Goal: Task Accomplishment & Management: Use online tool/utility

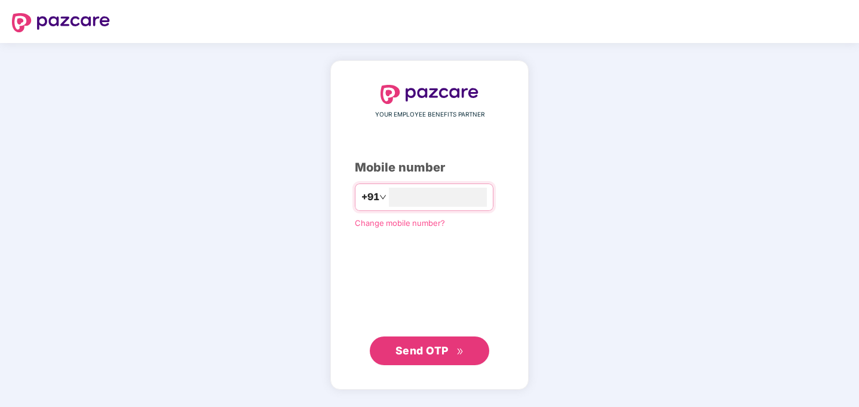
type input "**********"
click at [442, 354] on span "Send OTP" at bounding box center [422, 350] width 53 height 13
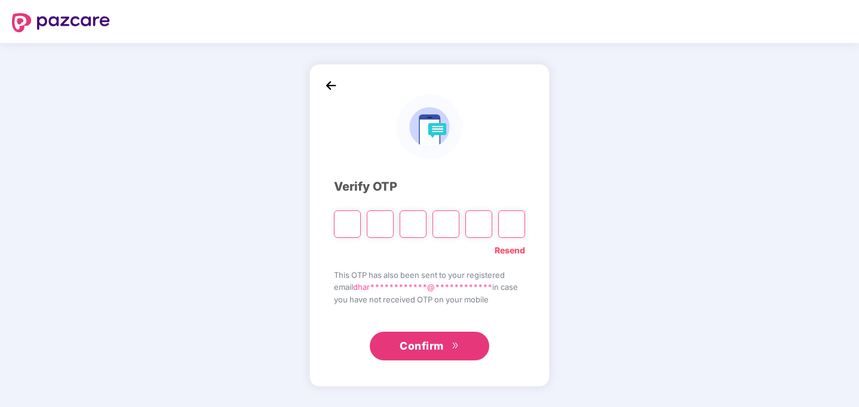
type input "*"
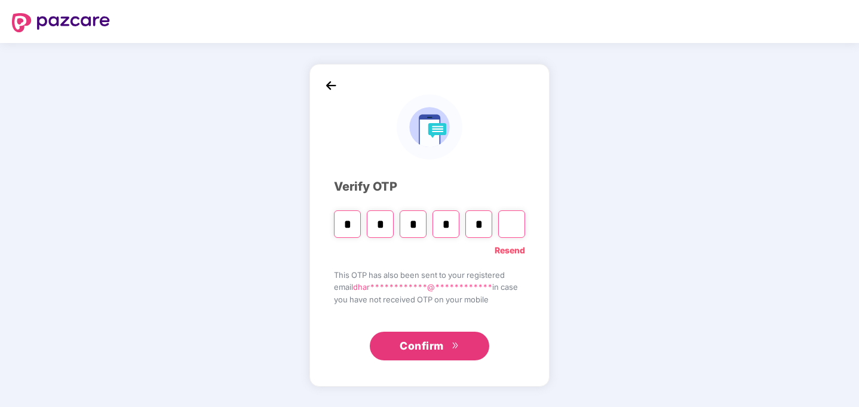
type input "*"
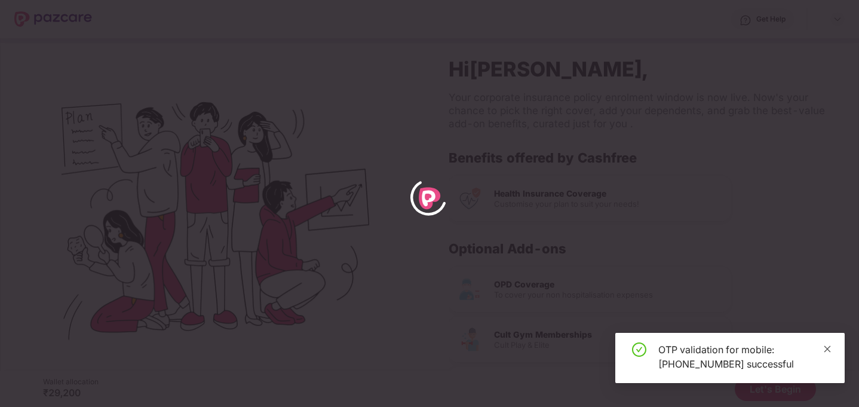
click at [826, 351] on icon "close" at bounding box center [827, 349] width 8 height 8
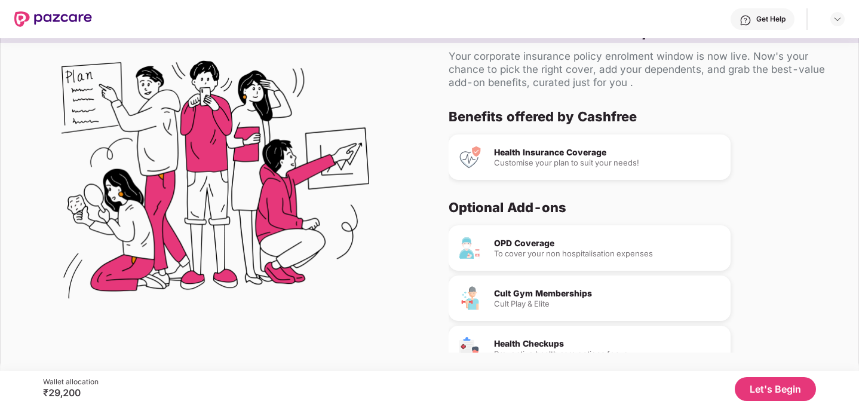
scroll to position [78, 0]
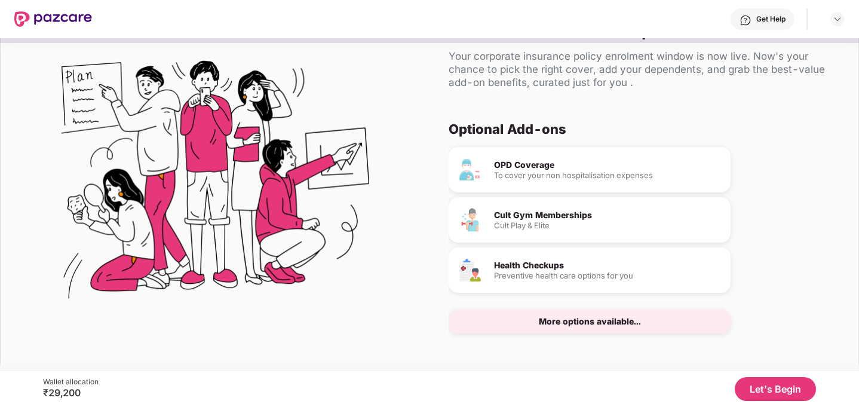
click at [777, 390] on button "Let's Begin" at bounding box center [775, 389] width 81 height 24
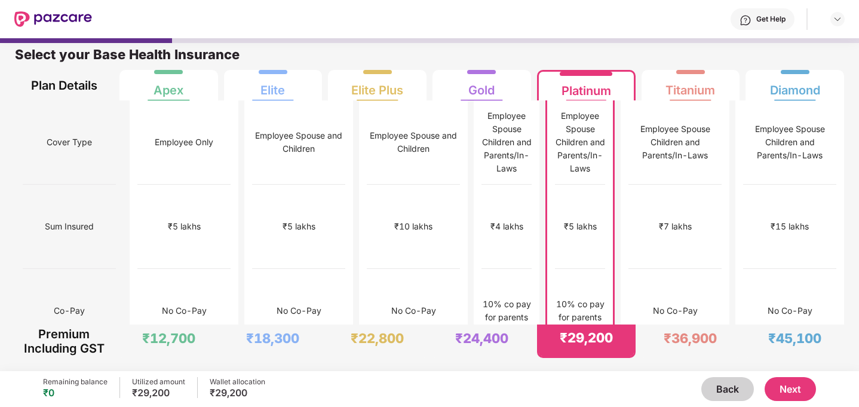
scroll to position [6, 0]
click at [693, 388] on div "₹12,000" at bounding box center [676, 394] width 34 height 13
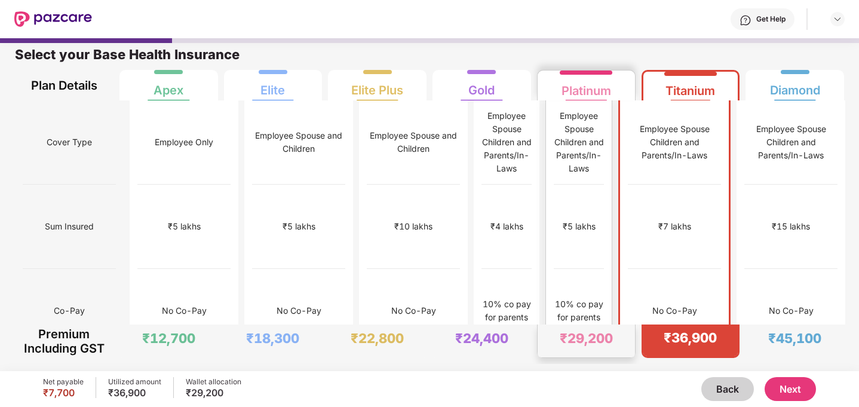
click at [604, 353] on div "₹10,000" at bounding box center [579, 395] width 50 height 84
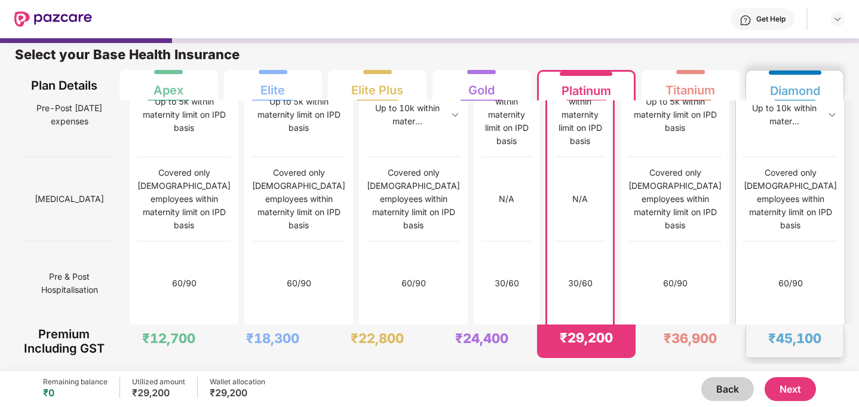
scroll to position [1225, 0]
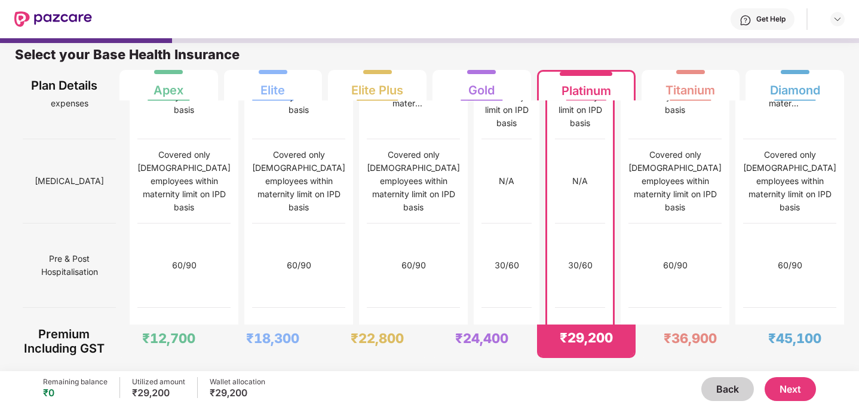
click at [803, 393] on button "Next" at bounding box center [790, 389] width 51 height 24
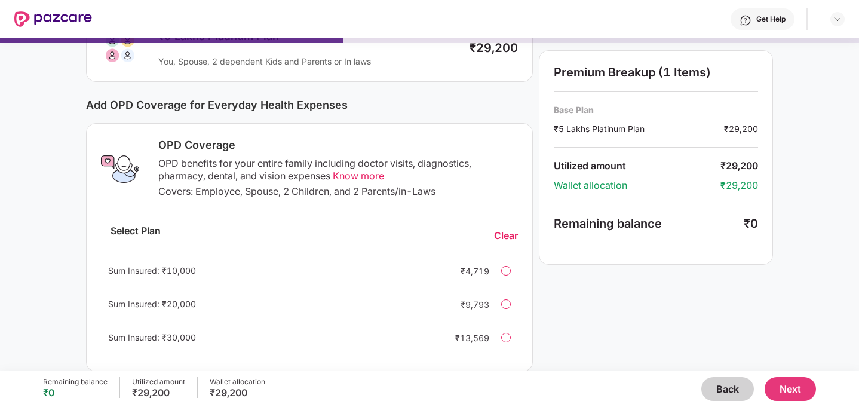
scroll to position [0, 0]
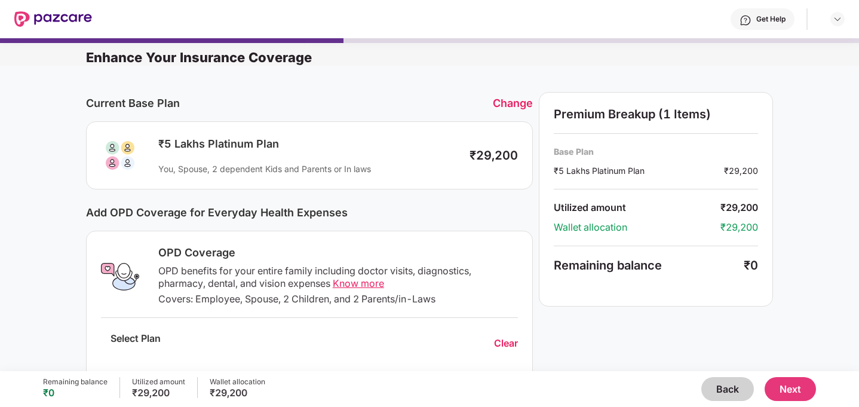
click at [794, 385] on button "Next" at bounding box center [790, 389] width 51 height 24
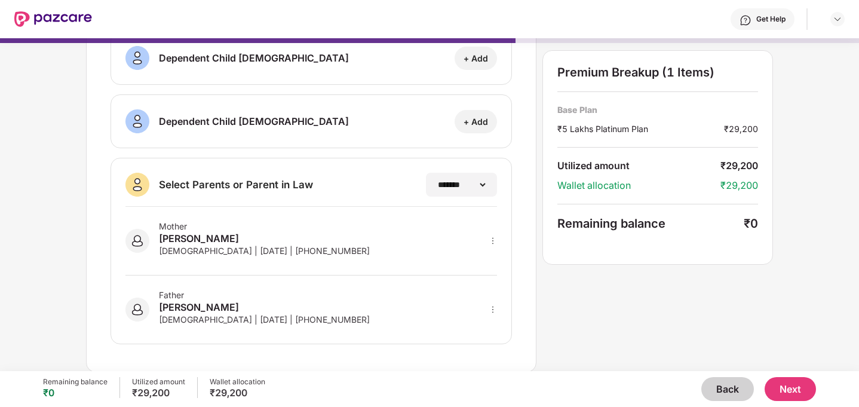
scroll to position [229, 0]
click at [799, 384] on button "Next" at bounding box center [790, 389] width 51 height 24
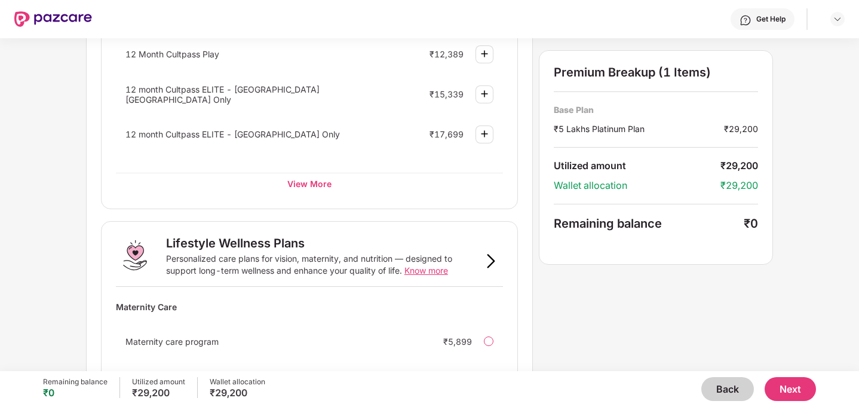
scroll to position [770, 0]
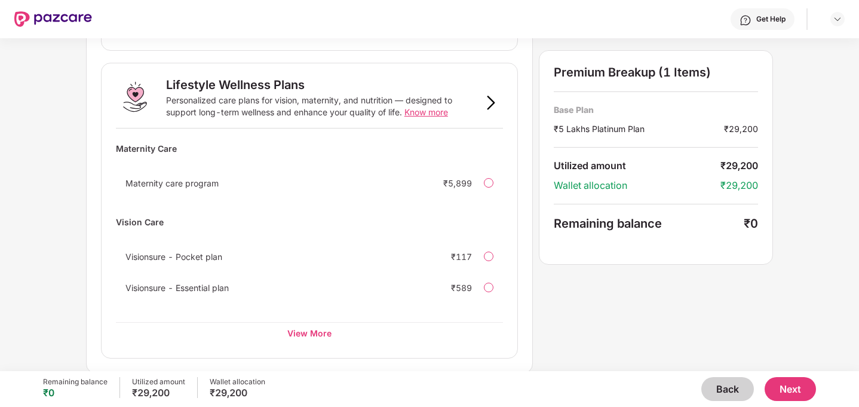
click at [796, 392] on button "Next" at bounding box center [790, 389] width 51 height 24
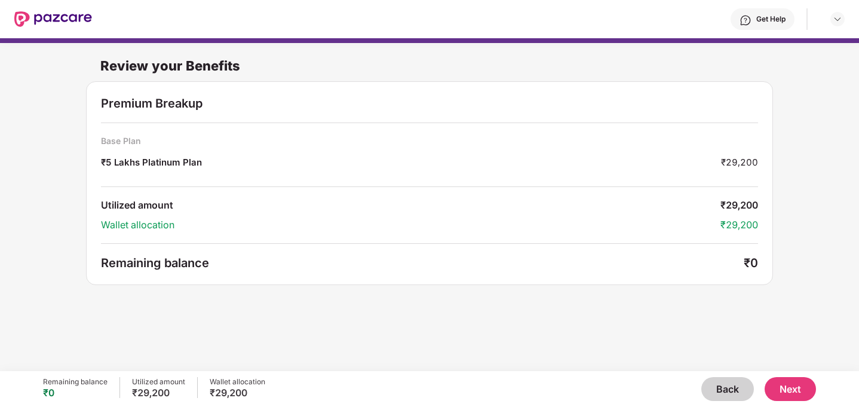
click at [798, 391] on button "Next" at bounding box center [790, 389] width 51 height 24
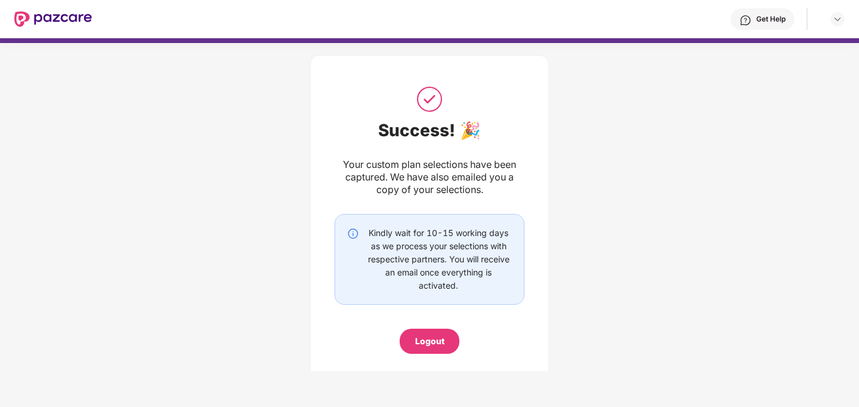
click at [430, 341] on div "Logout" at bounding box center [429, 341] width 29 height 13
